Goal: Transaction & Acquisition: Register for event/course

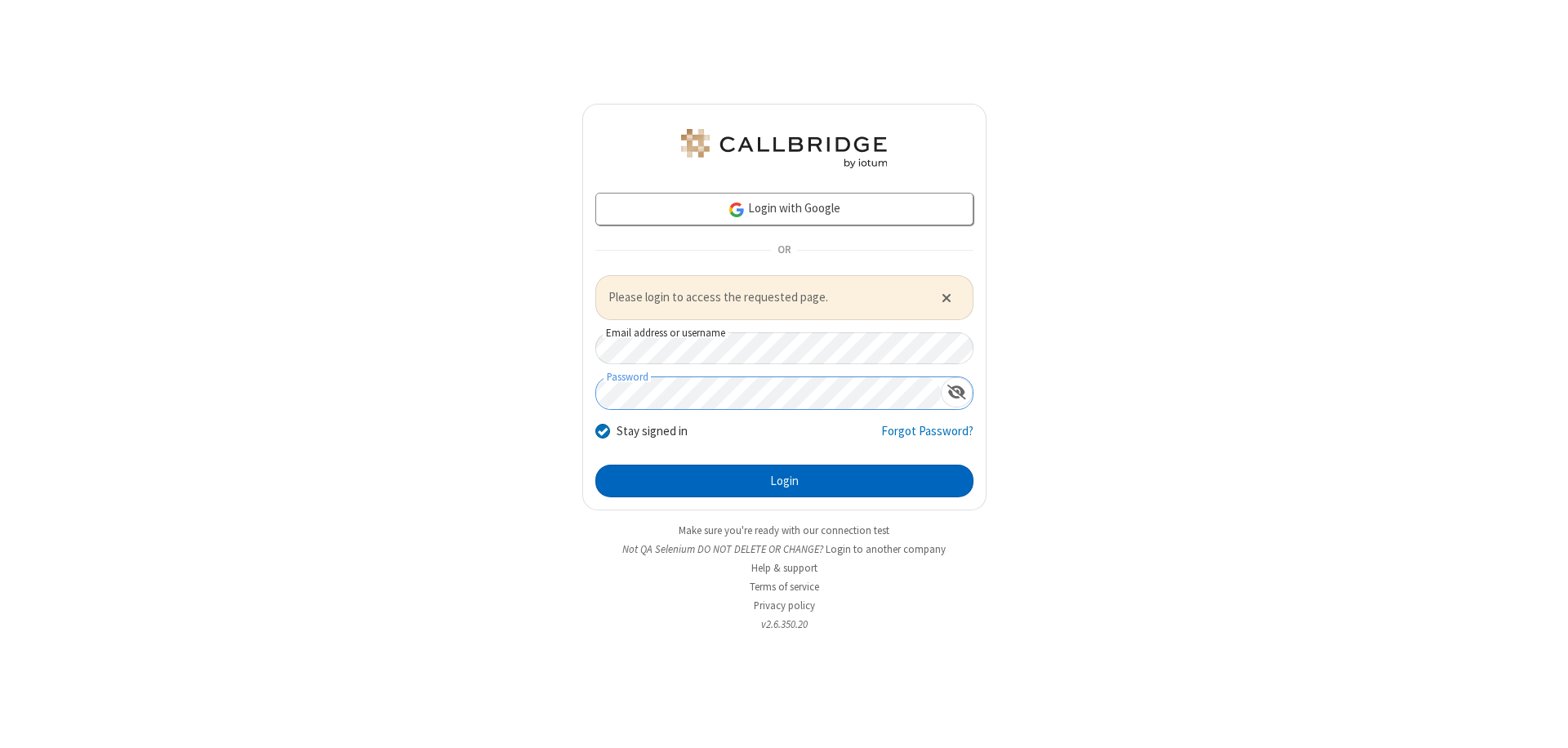
click at [784, 481] on button "Login" at bounding box center [784, 481] width 378 height 33
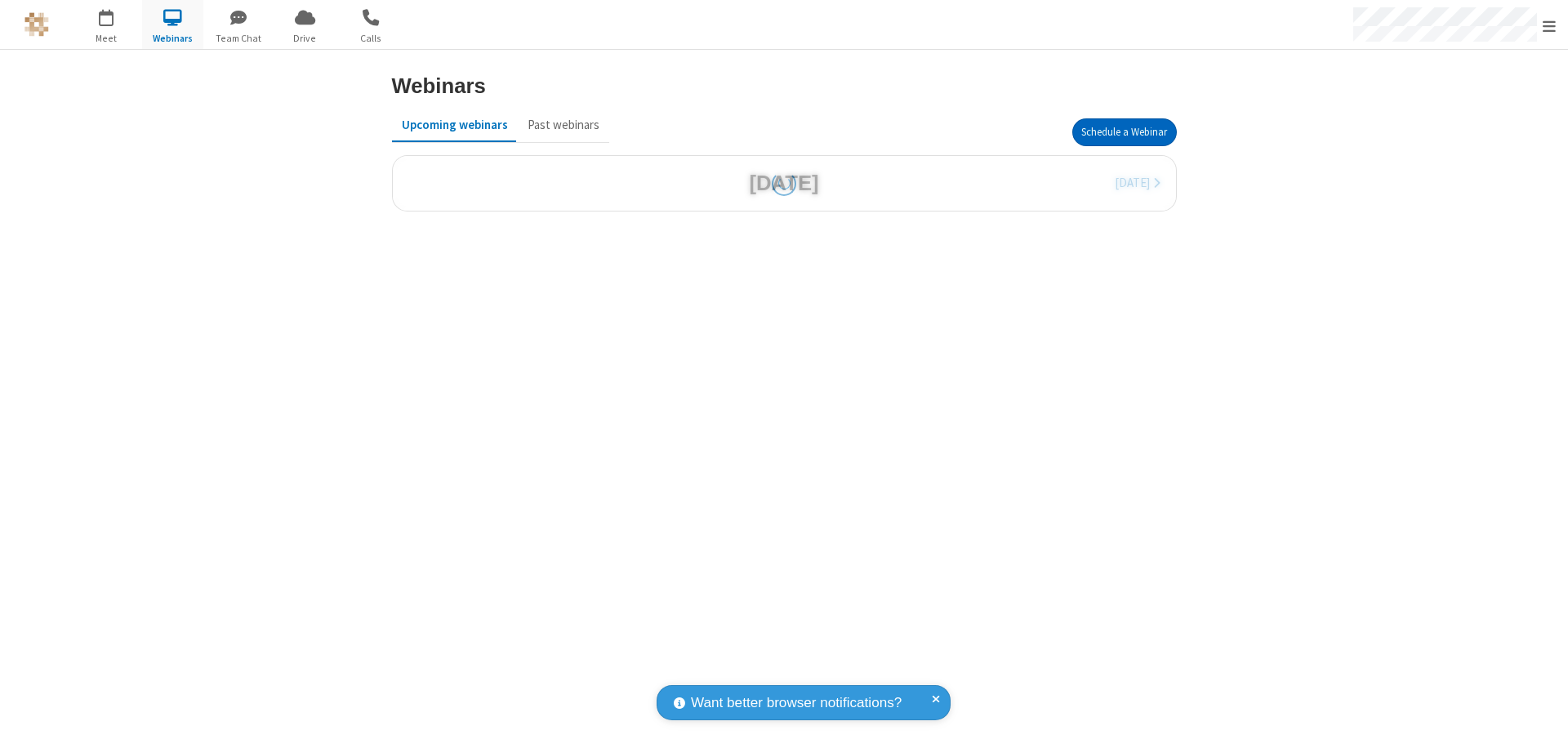
click at [1124, 132] on button "Schedule a Webinar" at bounding box center [1124, 132] width 104 height 28
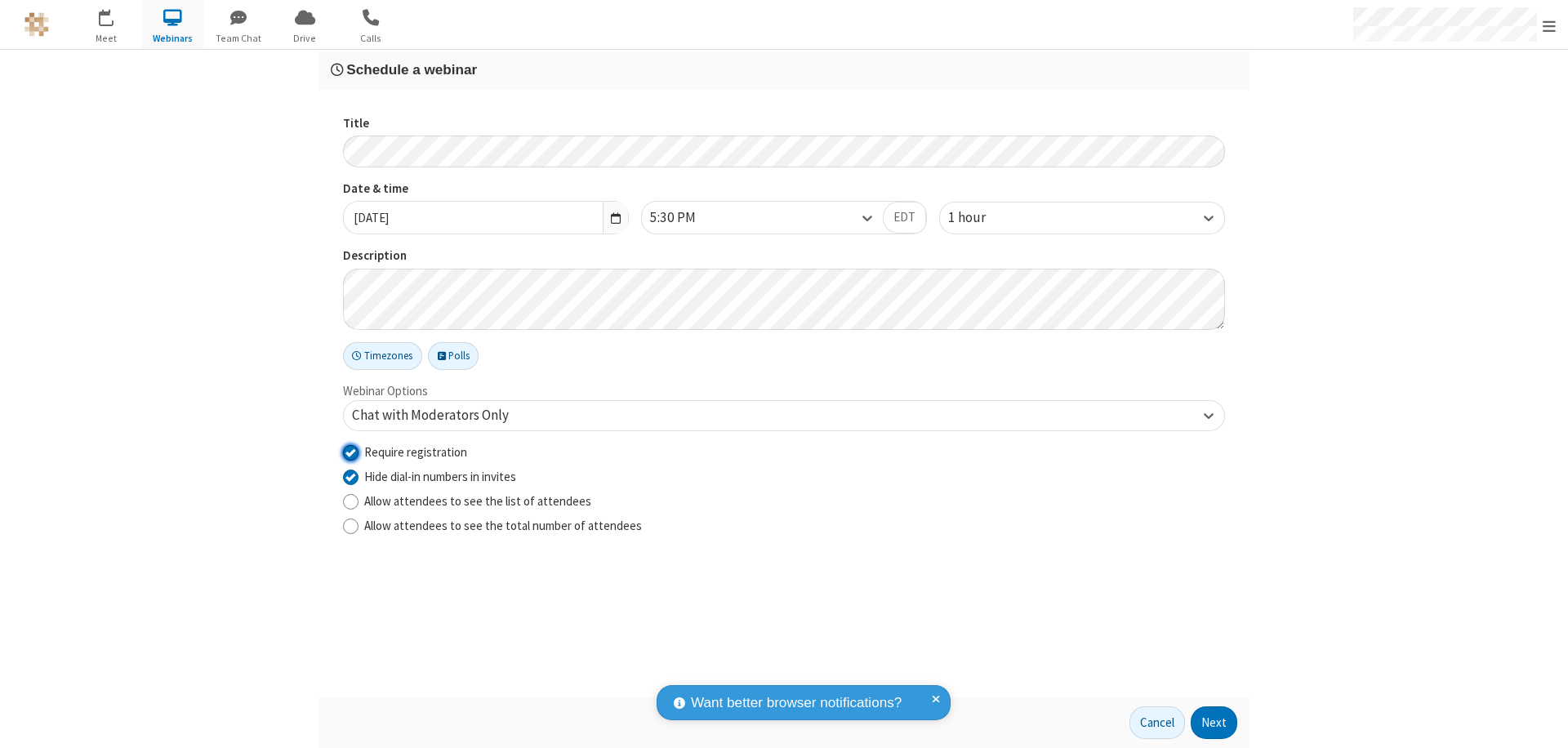
click at [350, 451] on input "Require registration" at bounding box center [351, 452] width 16 height 17
checkbox input "false"
click at [1214, 723] on button "Next" at bounding box center [1214, 723] width 47 height 33
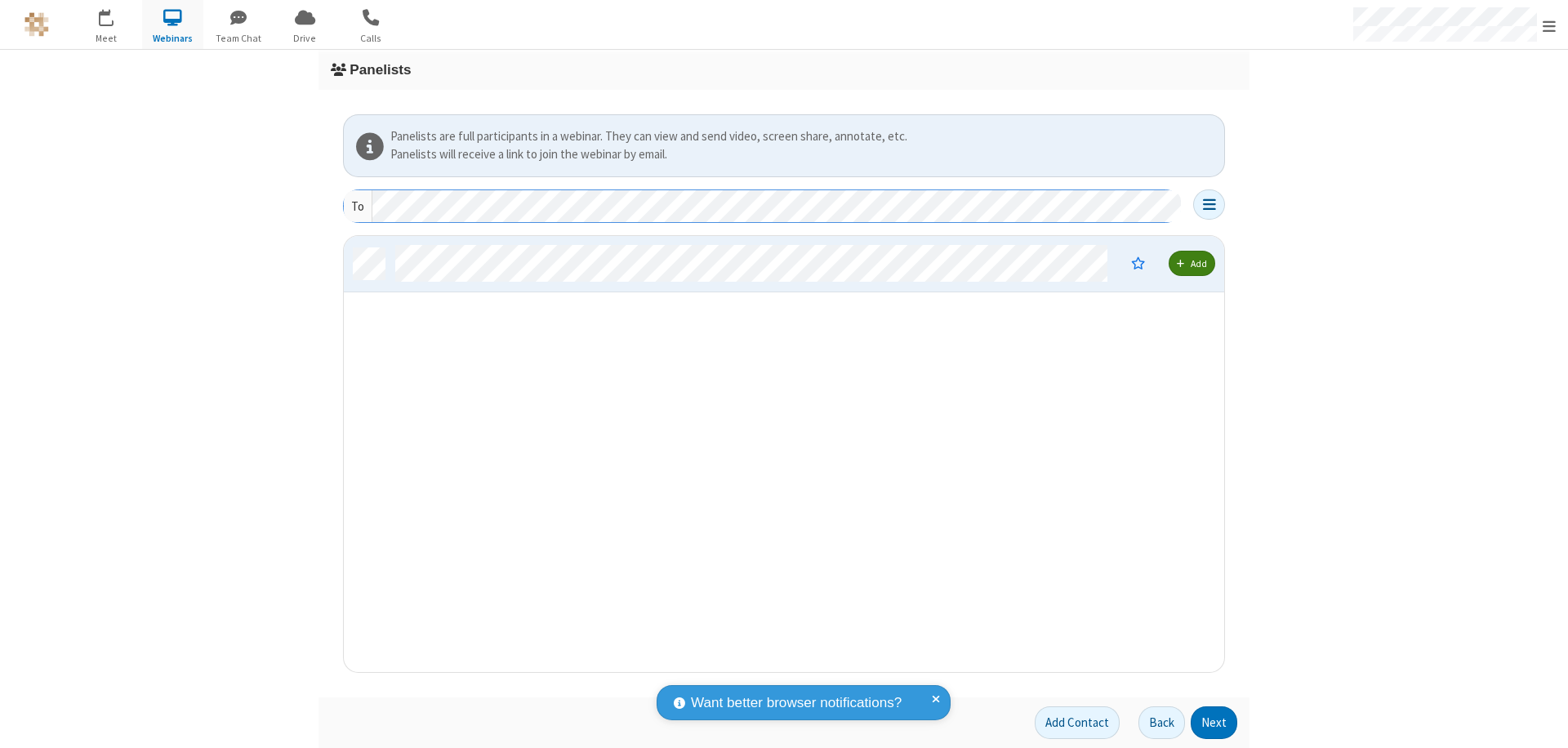
scroll to position [424, 868]
click at [1214, 723] on button "Next" at bounding box center [1214, 723] width 47 height 33
